Goal: Check status: Check status

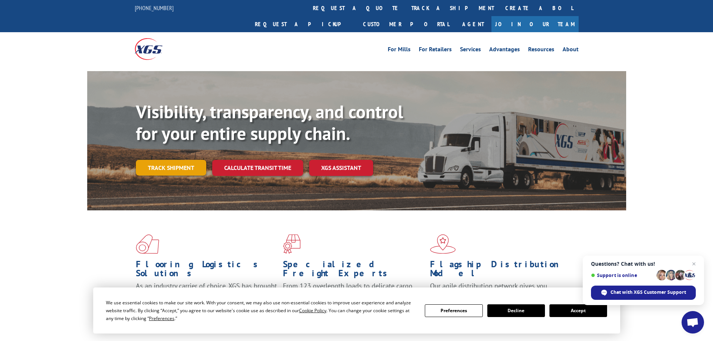
click at [167, 160] on link "Track shipment" at bounding box center [171, 168] width 70 height 16
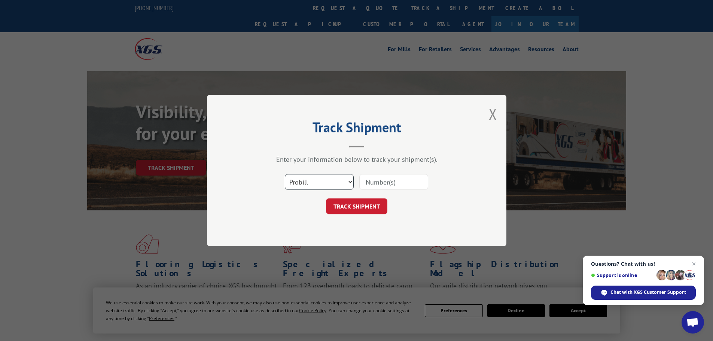
click at [305, 183] on select "Select category... Probill BOL PO" at bounding box center [319, 182] width 69 height 16
select select "bol"
click at [285, 174] on select "Select category... Probill BOL PO" at bounding box center [319, 182] width 69 height 16
click at [373, 178] on input at bounding box center [393, 182] width 69 height 16
paste input "6025207"
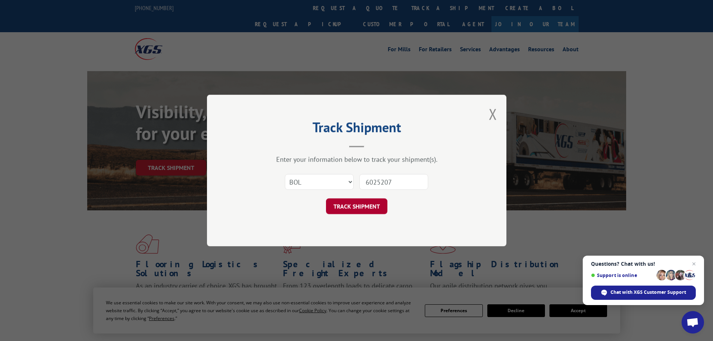
type input "6025207"
click at [358, 208] on button "TRACK SHIPMENT" at bounding box center [356, 206] width 61 height 16
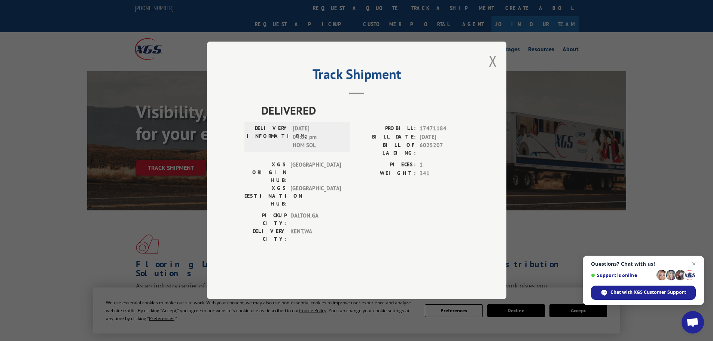
drag, startPoint x: 329, startPoint y: 152, endPoint x: 234, endPoint y: 120, distance: 100.1
click at [234, 120] on div "Track Shipment DELIVERED DELIVERY INFORMATION: [DATE] 04:00 pm HOM SOL PROBILL:…" at bounding box center [356, 170] width 299 height 257
copy div "DELIVERED DELIVERY INFORMATION: [DATE]"
click at [494, 71] on button "Close modal" at bounding box center [493, 61] width 8 height 20
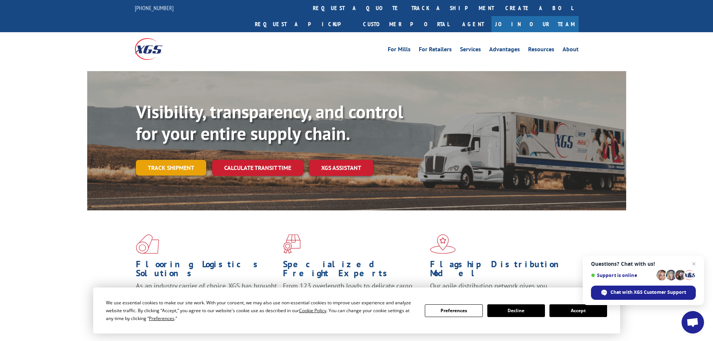
click at [152, 160] on link "Track shipment" at bounding box center [171, 168] width 70 height 16
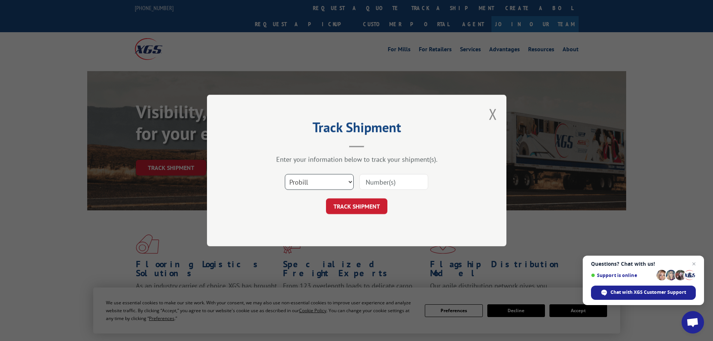
click at [297, 179] on select "Select category... Probill BOL PO" at bounding box center [319, 182] width 69 height 16
select select "bol"
click at [285, 174] on select "Select category... Probill BOL PO" at bounding box center [319, 182] width 69 height 16
click at [375, 183] on input at bounding box center [393, 182] width 69 height 16
paste input "5235669"
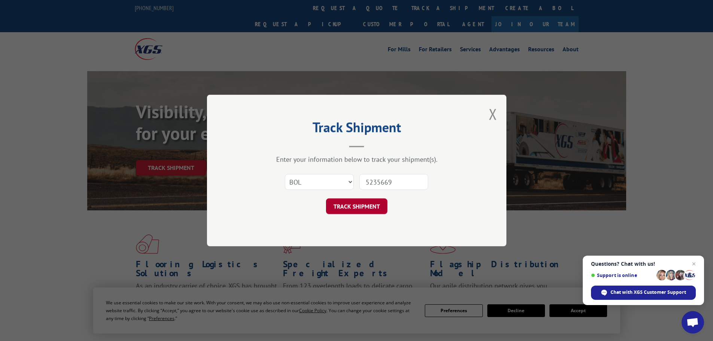
type input "5235669"
click at [356, 205] on button "TRACK SHIPMENT" at bounding box center [356, 206] width 61 height 16
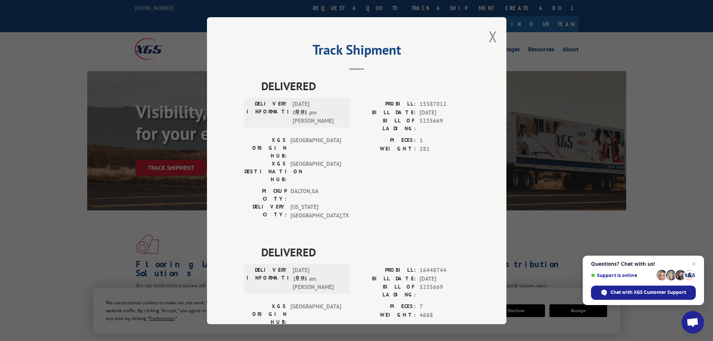
click at [484, 33] on div "Track Shipment DELIVERED DELIVERY INFORMATION: [DATE] 01:23 pm [PERSON_NAME] PR…" at bounding box center [356, 170] width 299 height 307
click at [493, 37] on button "Close modal" at bounding box center [493, 37] width 8 height 20
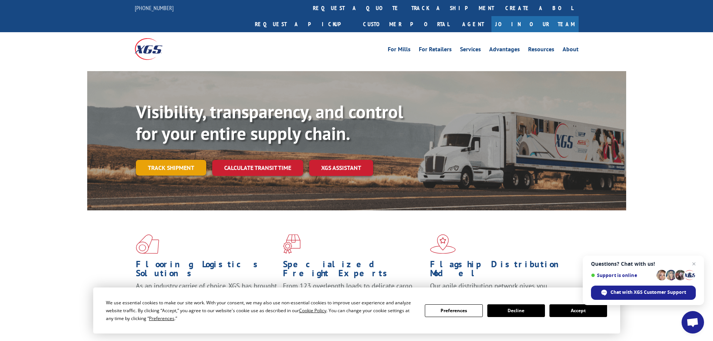
click at [162, 160] on link "Track shipment" at bounding box center [171, 168] width 70 height 16
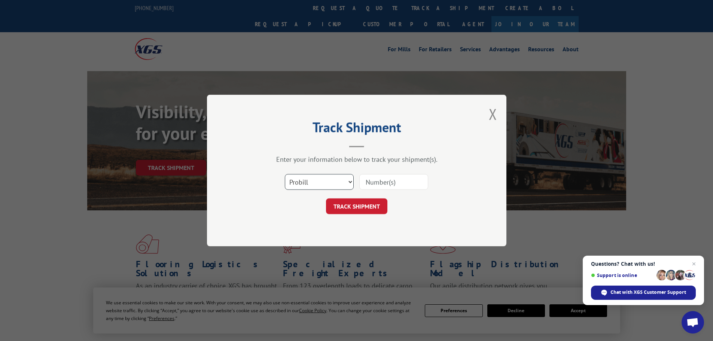
click at [300, 179] on select "Select category... Probill BOL PO" at bounding box center [319, 182] width 69 height 16
select select "bol"
click at [285, 174] on select "Select category... Probill BOL PO" at bounding box center [319, 182] width 69 height 16
click at [395, 180] on input at bounding box center [393, 182] width 69 height 16
paste input "17095726"
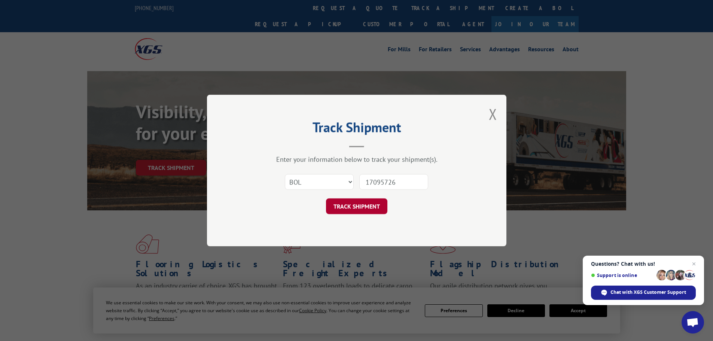
type input "17095726"
drag, startPoint x: 338, startPoint y: 206, endPoint x: 331, endPoint y: 201, distance: 8.5
click at [338, 206] on button "TRACK SHIPMENT" at bounding box center [356, 206] width 61 height 16
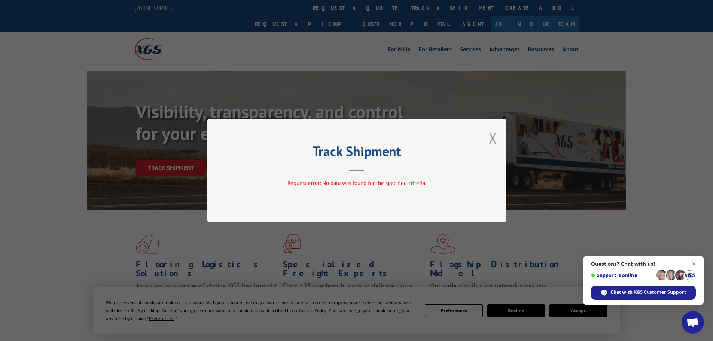
click at [490, 140] on button "Close modal" at bounding box center [493, 138] width 8 height 20
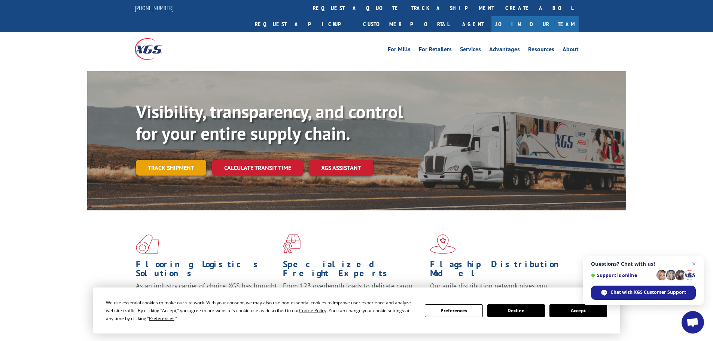
click at [180, 160] on link "Track shipment" at bounding box center [171, 168] width 70 height 16
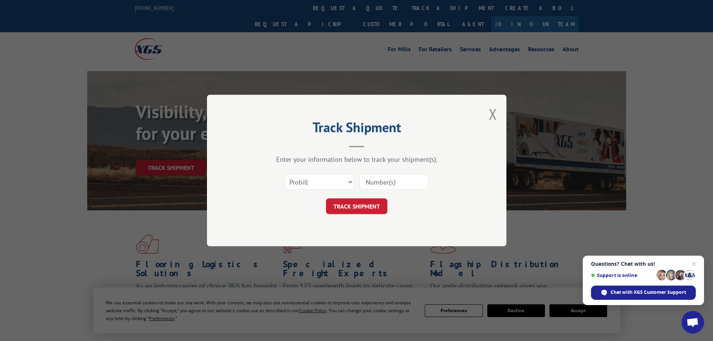
click at [370, 183] on input at bounding box center [393, 182] width 69 height 16
paste input "17095726"
type input "17095726"
click at [357, 208] on button "TRACK SHIPMENT" at bounding box center [356, 206] width 61 height 16
